Goal: Transaction & Acquisition: Purchase product/service

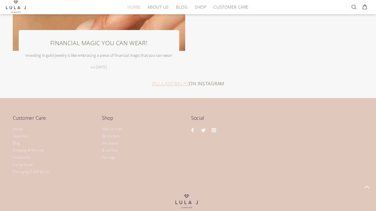
scroll to position [1423, 0]
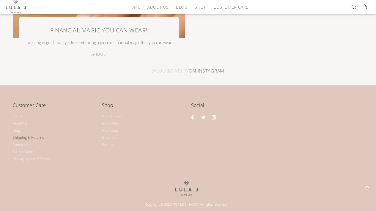
click at [33, 137] on link "Shipping & Returns" at bounding box center [28, 137] width 31 height 7
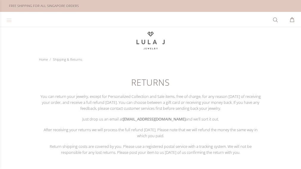
click at [10, 22] on icon at bounding box center [9, 20] width 6 height 6
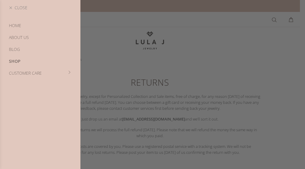
click at [19, 61] on link "SHOP" at bounding box center [40, 61] width 80 height 12
click at [18, 73] on link "Bracelets" at bounding box center [40, 73] width 80 height 12
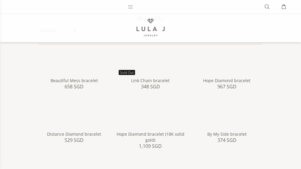
scroll to position [89, 0]
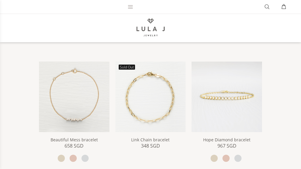
click at [70, 74] on img at bounding box center [74, 97] width 71 height 71
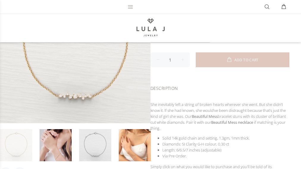
scroll to position [101, 0]
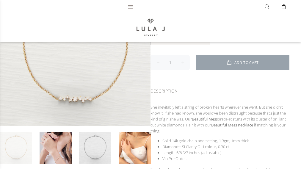
click at [247, 61] on span "ADD TO CART" at bounding box center [246, 63] width 24 height 4
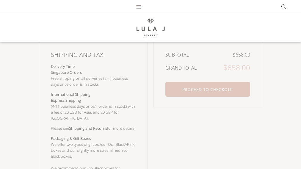
scroll to position [131, 0]
